Goal: Navigation & Orientation: Find specific page/section

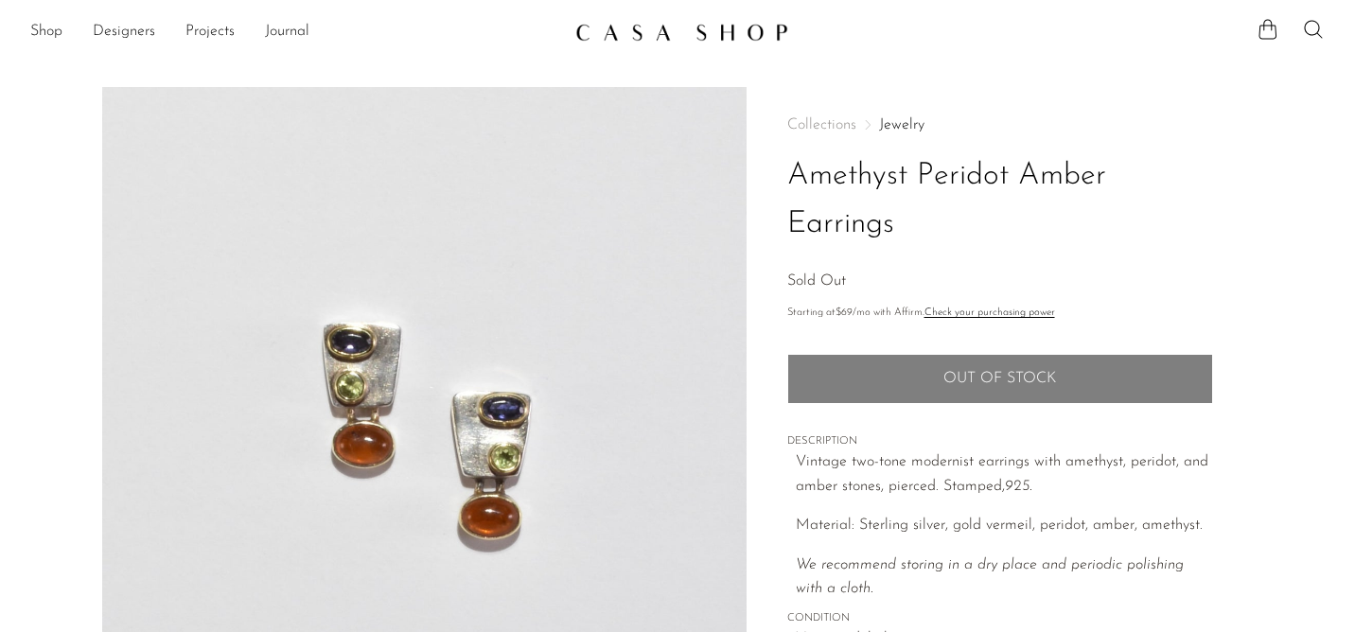
click at [722, 37] on img at bounding box center [681, 32] width 213 height 19
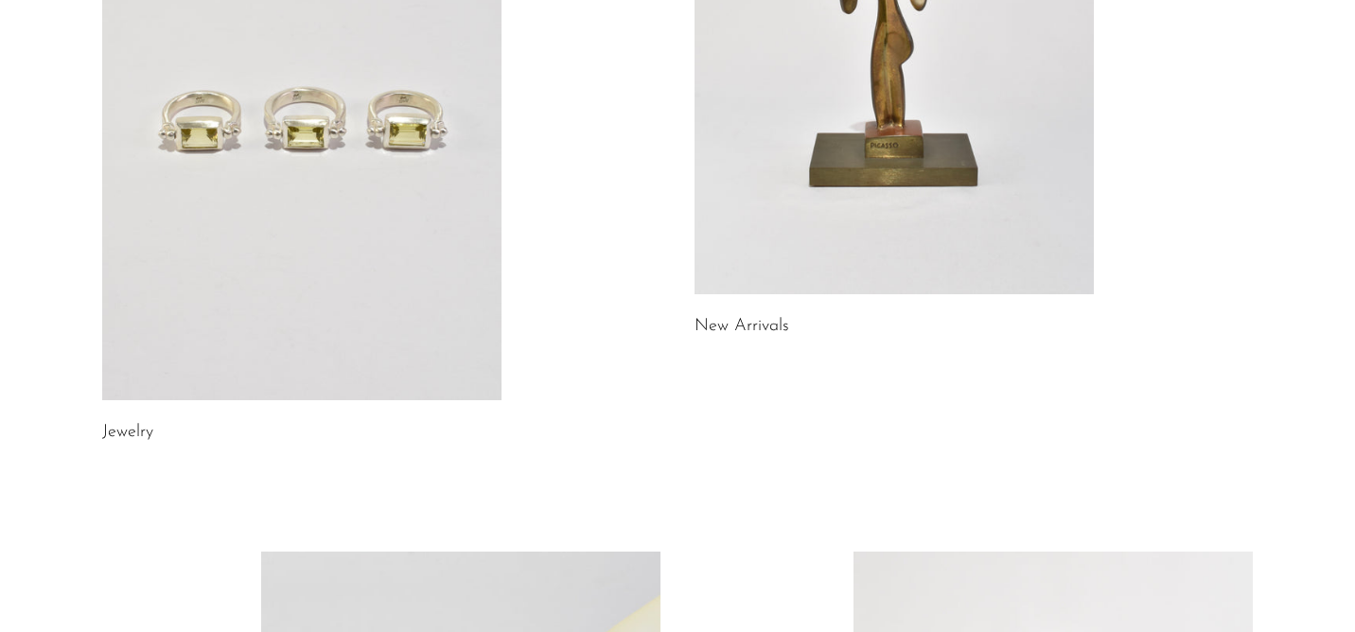
scroll to position [427, 0]
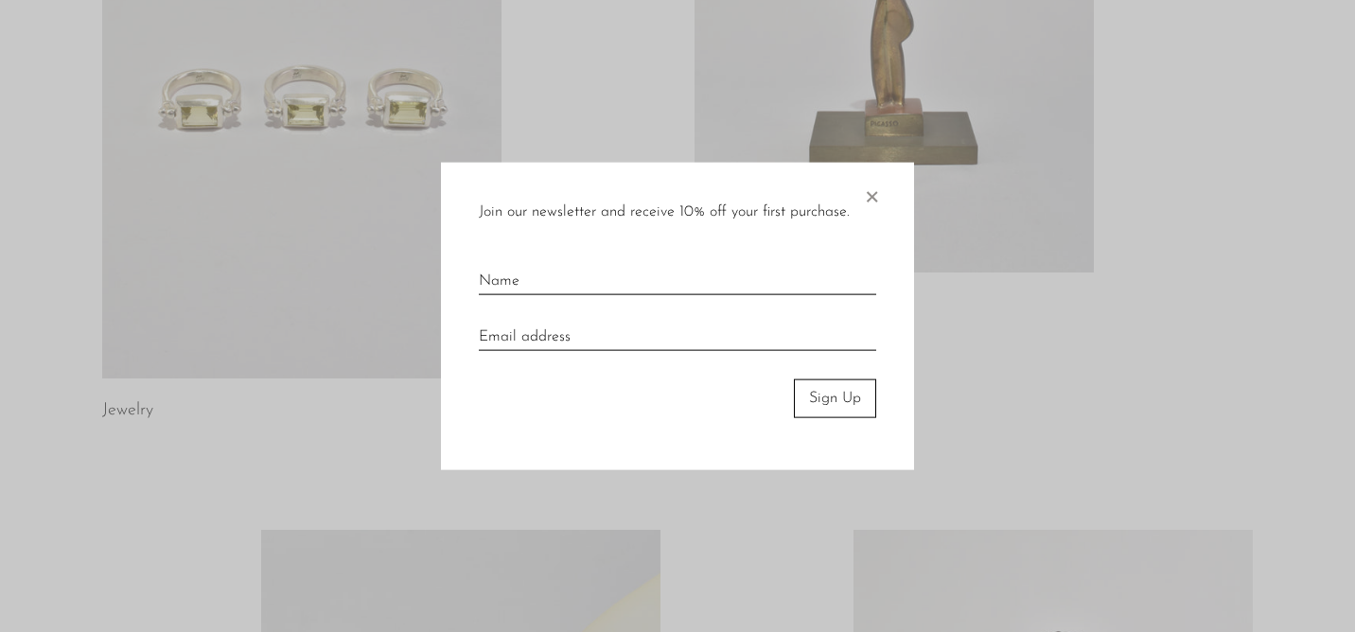
click at [881, 189] on div "Join our newsletter and receive 10% off your first purchase. × Sign Up" at bounding box center [677, 316] width 473 height 307
click at [876, 196] on span "×" at bounding box center [871, 193] width 19 height 61
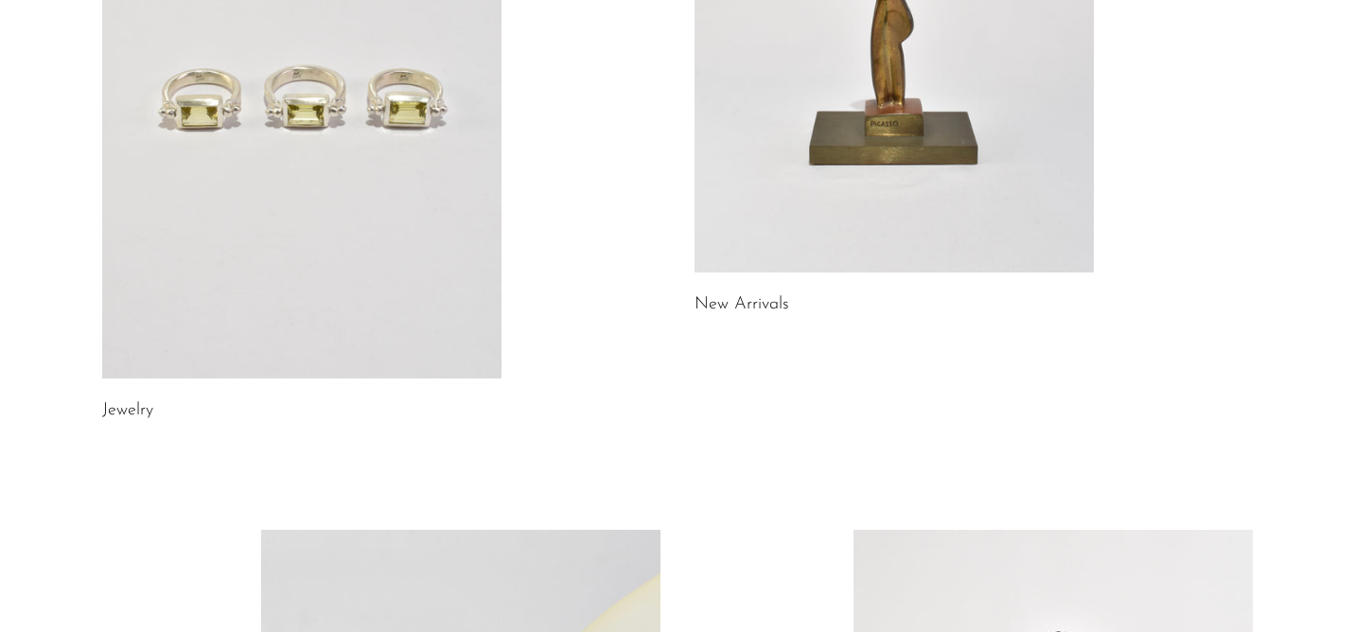
click at [138, 411] on link "Jewelry" at bounding box center [127, 410] width 51 height 17
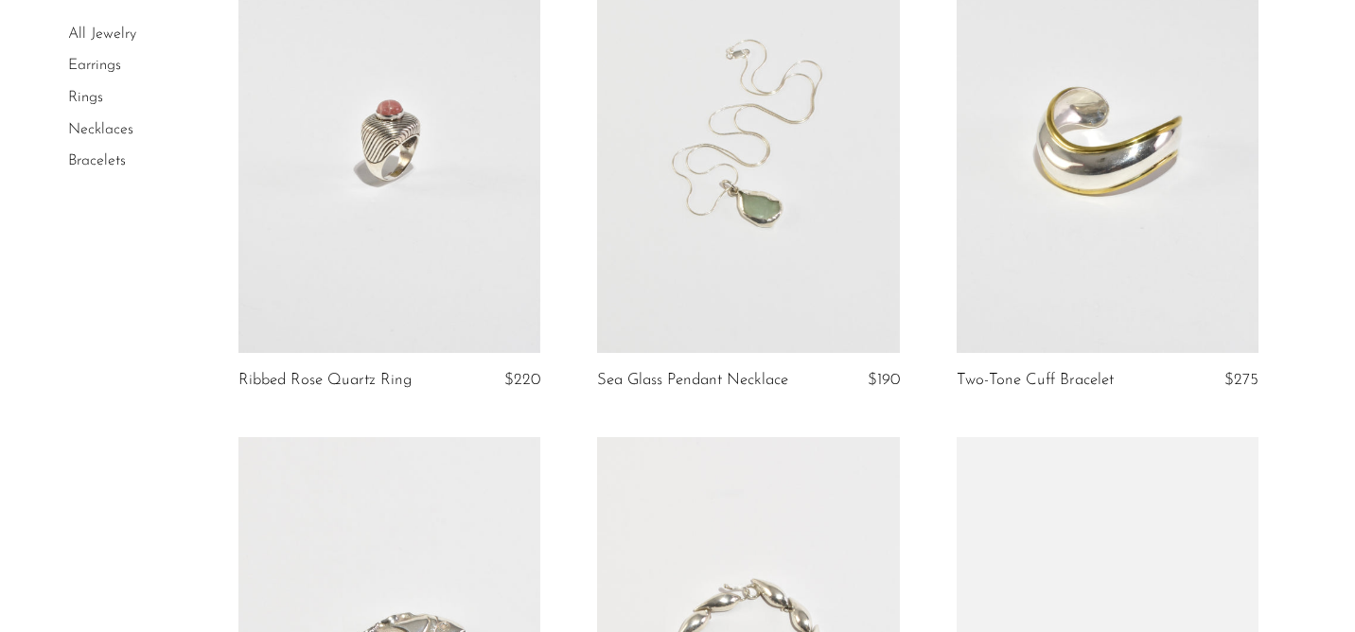
scroll to position [1343, 0]
